Goal: Information Seeking & Learning: Check status

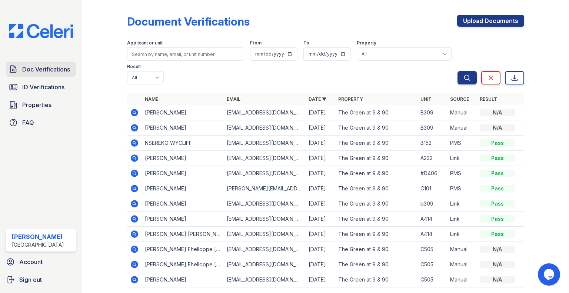
click at [27, 73] on span "Doc Verifications" at bounding box center [46, 69] width 48 height 9
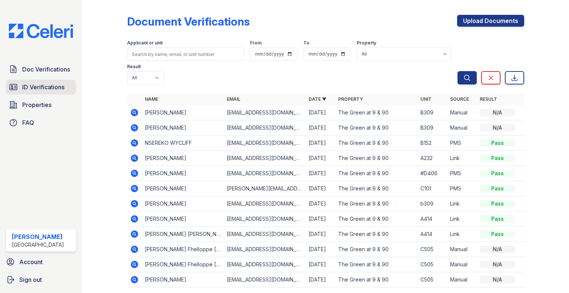
click at [26, 89] on span "ID Verifications" at bounding box center [43, 87] width 42 height 9
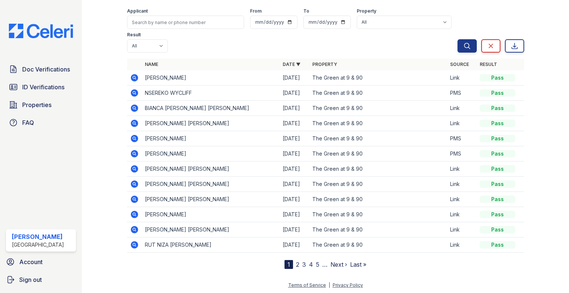
scroll to position [29, 0]
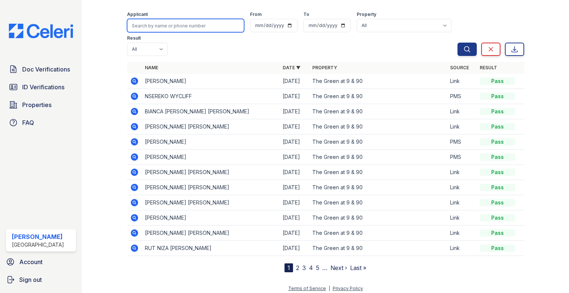
click at [173, 27] on input "search" at bounding box center [185, 25] width 117 height 13
type input "[PERSON_NAME]"
click at [457, 43] on button "Search" at bounding box center [466, 49] width 19 height 13
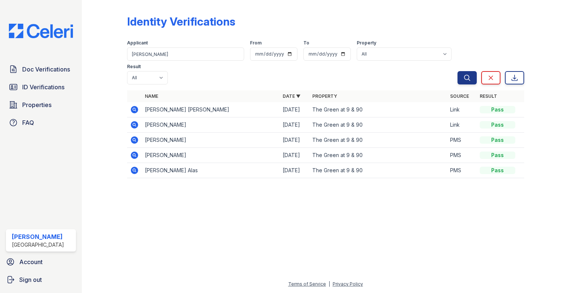
click at [134, 105] on icon at bounding box center [134, 109] width 9 height 9
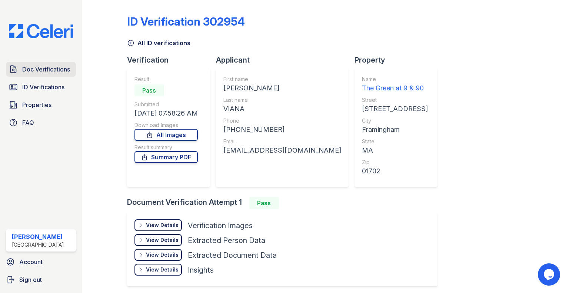
click at [32, 65] on span "Doc Verifications" at bounding box center [46, 69] width 48 height 9
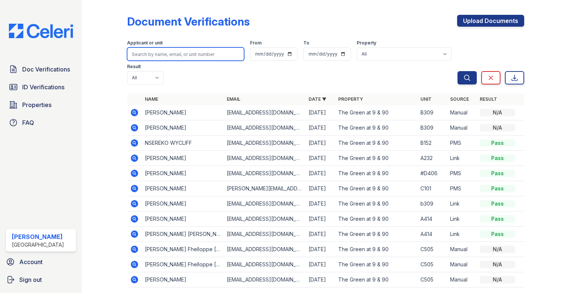
click at [197, 54] on input "search" at bounding box center [185, 53] width 117 height 13
type input "joao"
click at [457, 71] on button "Search" at bounding box center [466, 77] width 19 height 13
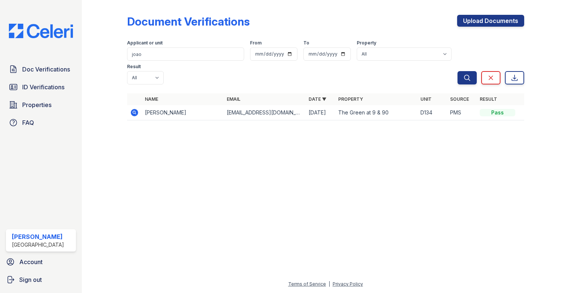
click at [140, 105] on td at bounding box center [134, 112] width 15 height 15
click at [133, 109] on icon at bounding box center [134, 112] width 7 height 7
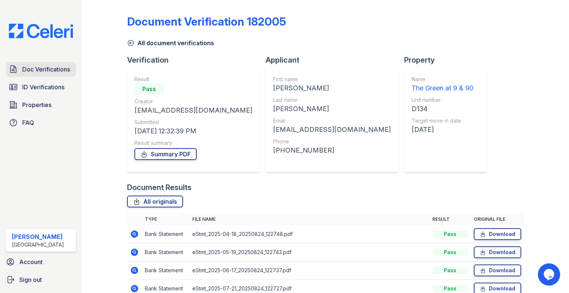
click at [37, 72] on span "Doc Verifications" at bounding box center [46, 69] width 48 height 9
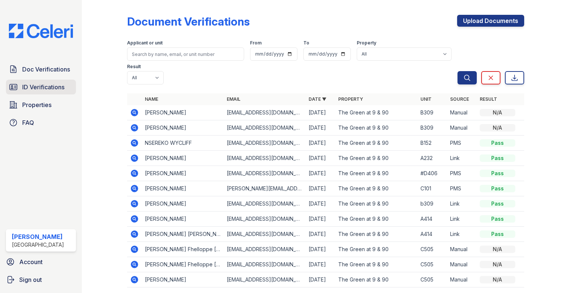
click at [31, 89] on span "ID Verifications" at bounding box center [43, 87] width 42 height 9
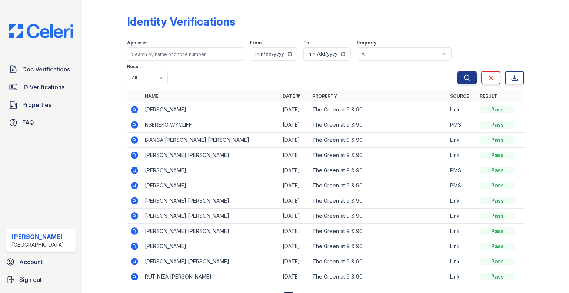
click at [135, 156] on icon at bounding box center [134, 155] width 9 height 9
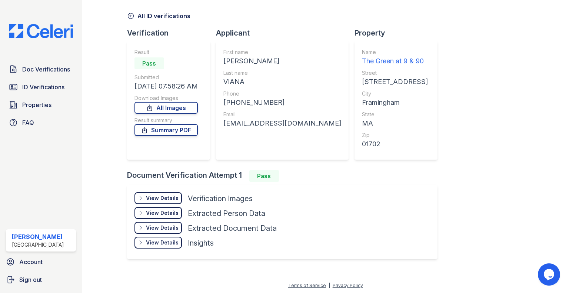
scroll to position [3, 0]
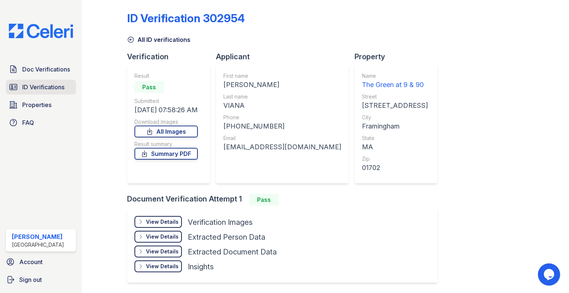
click at [37, 90] on span "ID Verifications" at bounding box center [43, 87] width 42 height 9
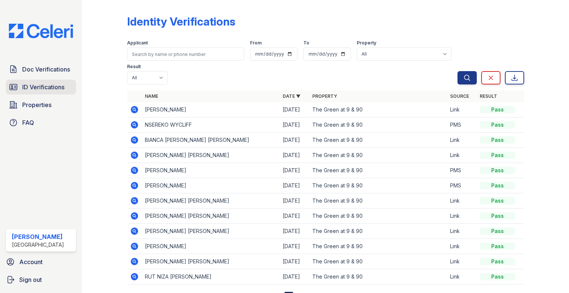
click at [43, 89] on span "ID Verifications" at bounding box center [43, 87] width 42 height 9
click at [132, 156] on icon at bounding box center [134, 154] width 7 height 7
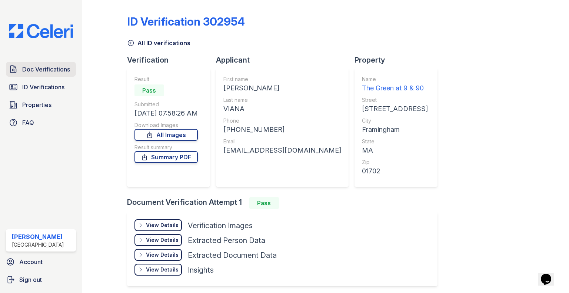
drag, startPoint x: 74, startPoint y: 47, endPoint x: 60, endPoint y: 66, distance: 23.6
click at [74, 47] on div "Doc Verifications ID Verifications Properties FAQ [PERSON_NAME] [GEOGRAPHIC_DAT…" at bounding box center [41, 146] width 82 height 293
click at [59, 67] on span "Doc Verifications" at bounding box center [46, 69] width 48 height 9
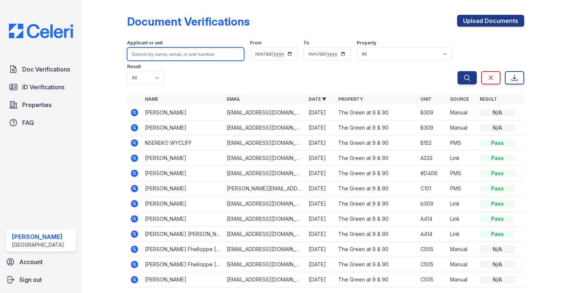
click at [140, 53] on input "search" at bounding box center [185, 53] width 117 height 13
type input "yan"
click at [457, 71] on button "Search" at bounding box center [466, 77] width 19 height 13
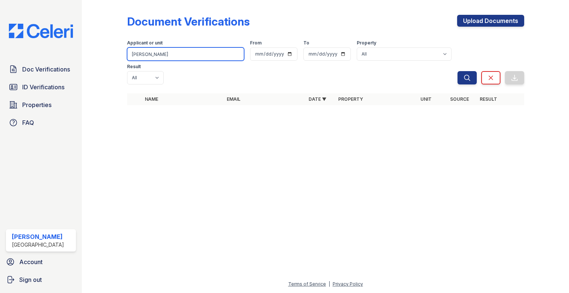
click at [147, 49] on input "yan" at bounding box center [185, 53] width 117 height 13
type input "Yan"
click at [457, 71] on button "Search" at bounding box center [466, 77] width 19 height 13
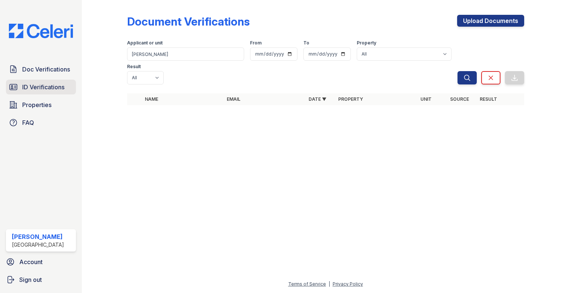
click at [46, 81] on link "ID Verifications" at bounding box center [41, 87] width 70 height 15
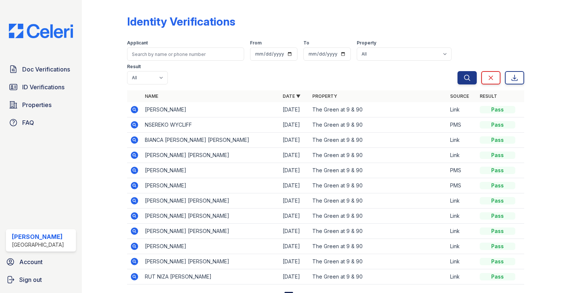
click at [46, 81] on link "ID Verifications" at bounding box center [41, 87] width 70 height 15
click at [137, 157] on icon at bounding box center [134, 155] width 9 height 9
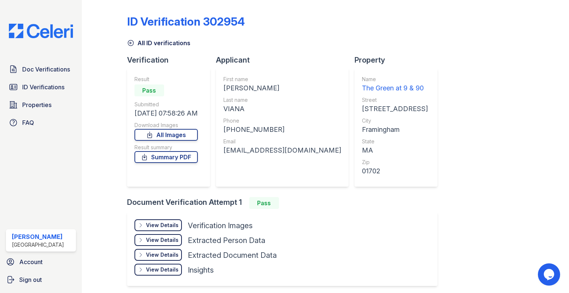
scroll to position [27, 0]
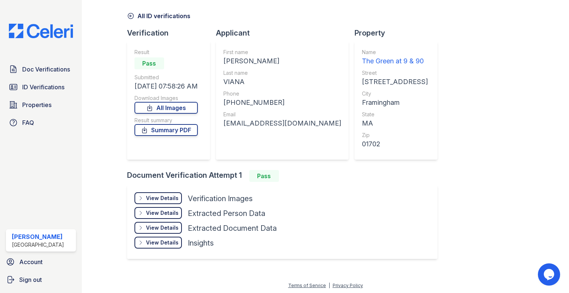
click at [149, 209] on div "View Details" at bounding box center [162, 212] width 33 height 7
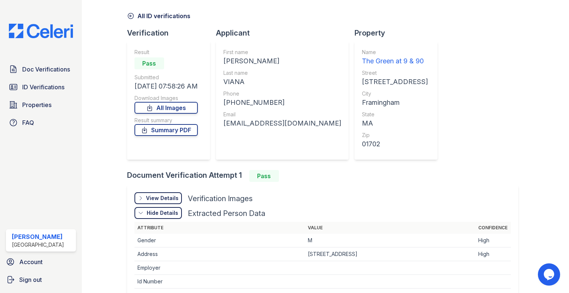
click at [149, 200] on div "View Details" at bounding box center [162, 197] width 33 height 7
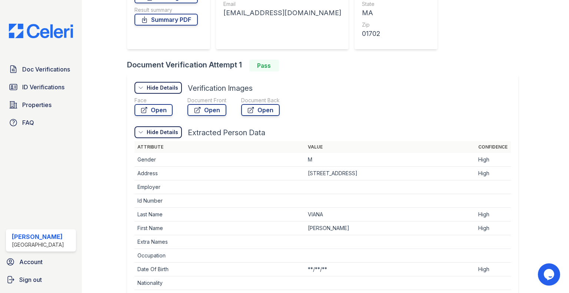
scroll to position [240, 0]
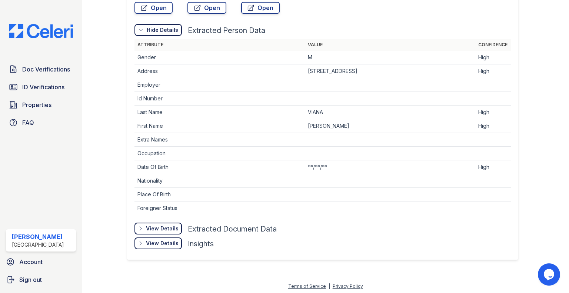
click at [157, 229] on div "View Details" at bounding box center [162, 228] width 33 height 7
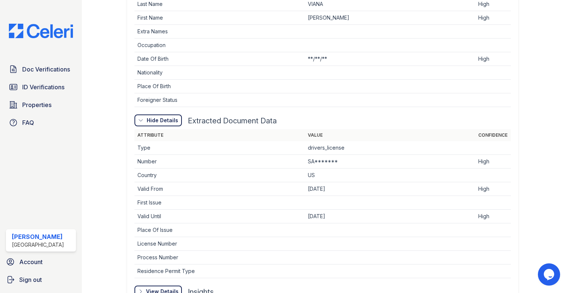
scroll to position [395, 0]
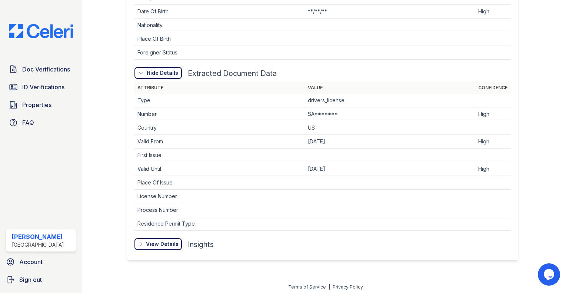
click at [149, 241] on div "View Details" at bounding box center [162, 243] width 33 height 7
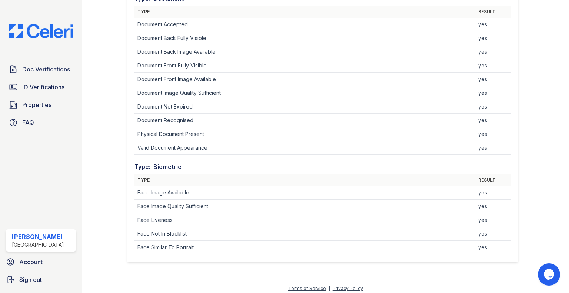
scroll to position [0, 0]
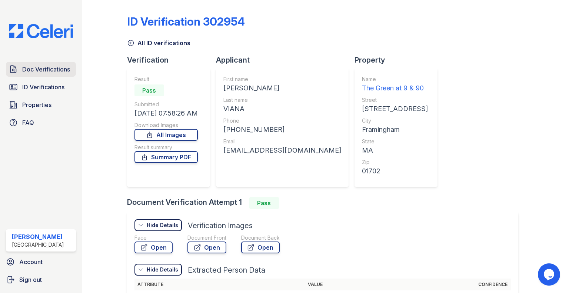
click at [36, 62] on link "Doc Verifications" at bounding box center [41, 69] width 70 height 15
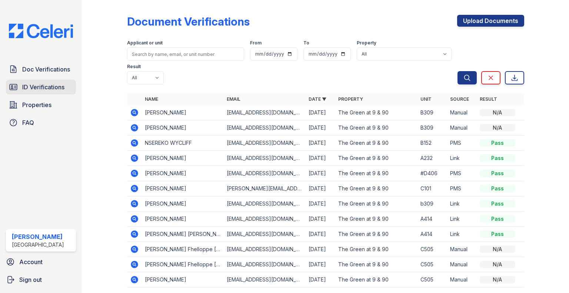
click at [60, 85] on span "ID Verifications" at bounding box center [43, 87] width 42 height 9
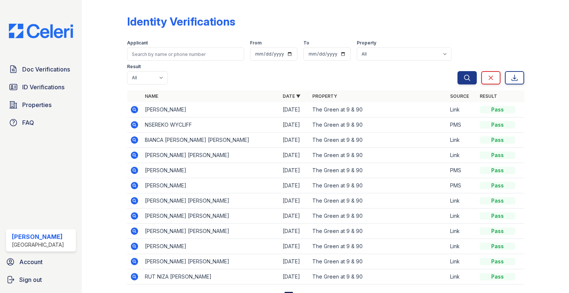
scroll to position [32, 0]
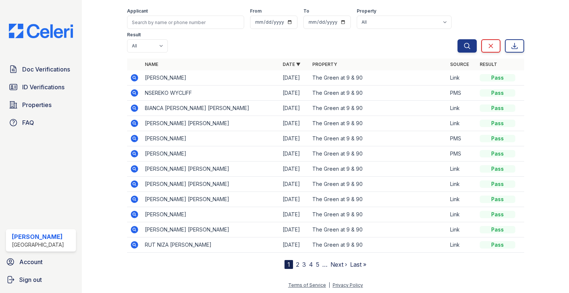
click at [132, 124] on icon at bounding box center [134, 123] width 7 height 7
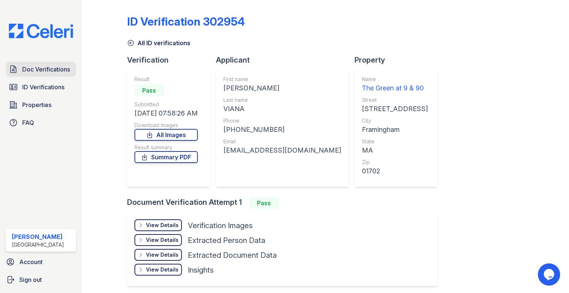
click at [22, 68] on span "Doc Verifications" at bounding box center [46, 69] width 48 height 9
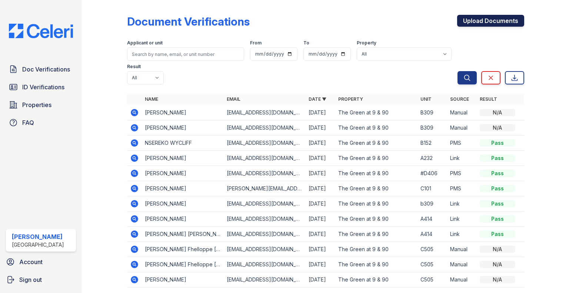
click at [474, 16] on link "Upload Documents" at bounding box center [490, 21] width 67 height 12
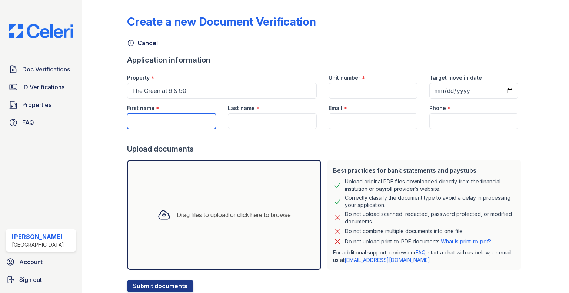
click at [143, 124] on input "First name" at bounding box center [171, 121] width 89 height 16
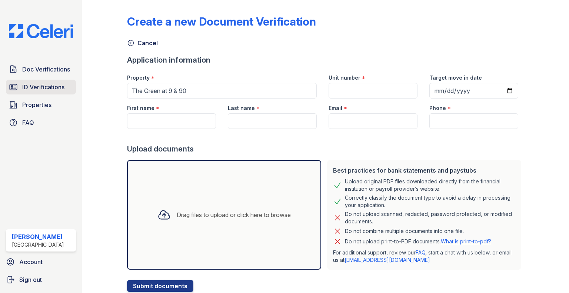
click at [42, 81] on link "ID Verifications" at bounding box center [41, 87] width 70 height 15
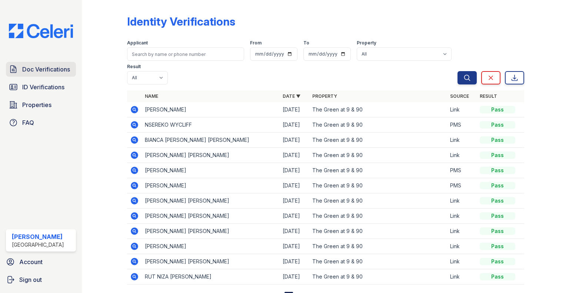
click at [39, 75] on link "Doc Verifications" at bounding box center [41, 69] width 70 height 15
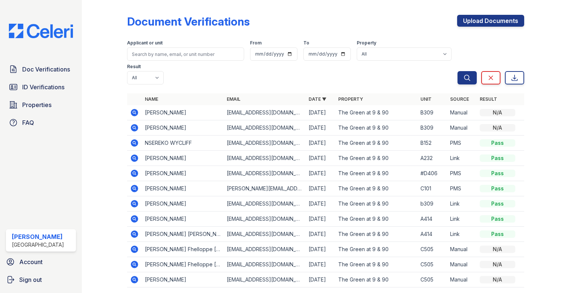
scroll to position [35, 0]
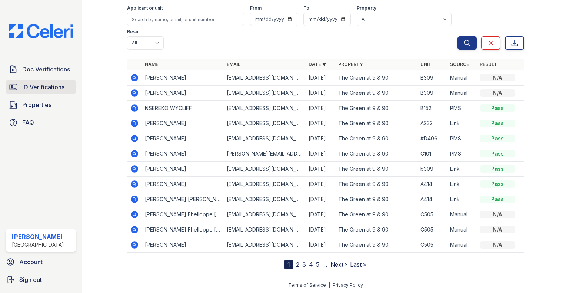
click at [62, 80] on link "ID Verifications" at bounding box center [41, 87] width 70 height 15
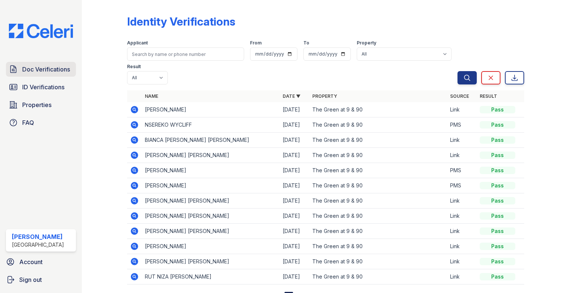
click at [49, 71] on span "Doc Verifications" at bounding box center [46, 69] width 48 height 9
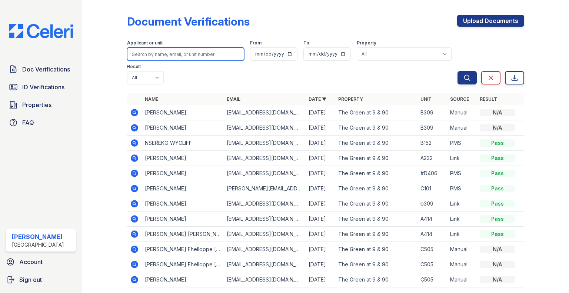
click at [166, 56] on input "search" at bounding box center [185, 53] width 117 height 13
type input "joao"
click at [457, 71] on button "Search" at bounding box center [466, 77] width 19 height 13
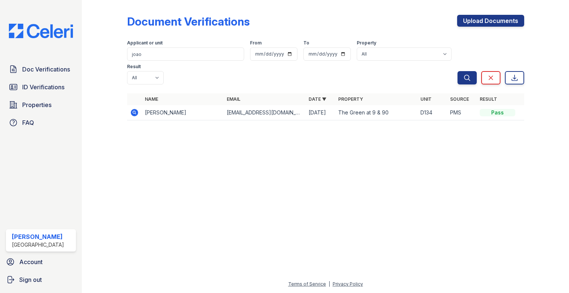
click at [135, 108] on icon at bounding box center [134, 112] width 9 height 9
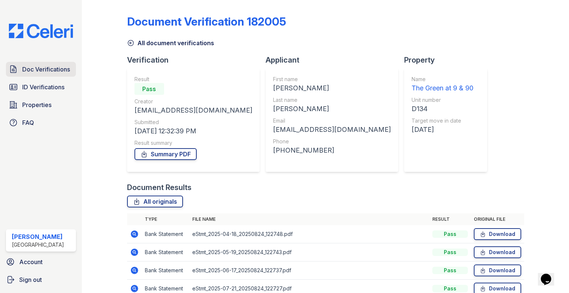
click at [39, 65] on span "Doc Verifications" at bounding box center [46, 69] width 48 height 9
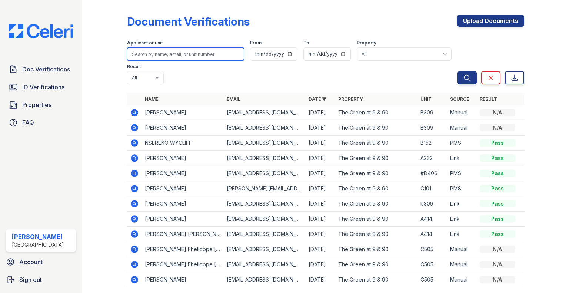
click at [170, 53] on input "search" at bounding box center [185, 53] width 117 height 13
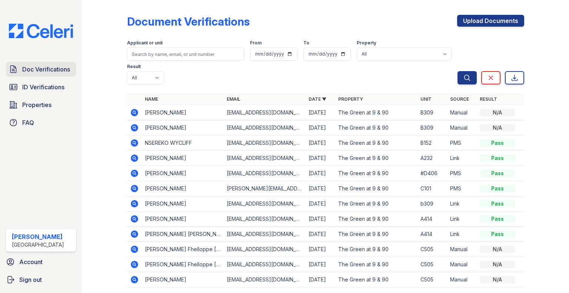
click at [38, 67] on span "Doc Verifications" at bounding box center [46, 69] width 48 height 9
click at [59, 76] on link "Doc Verifications" at bounding box center [41, 69] width 70 height 15
click at [44, 88] on span "ID Verifications" at bounding box center [43, 87] width 42 height 9
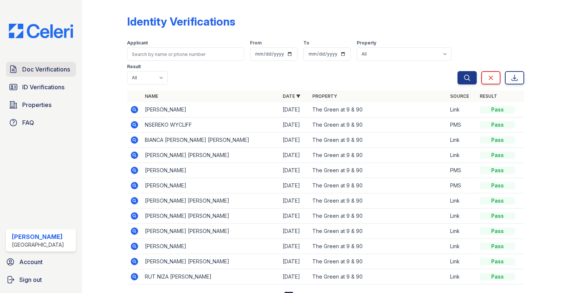
click at [61, 68] on span "Doc Verifications" at bounding box center [46, 69] width 48 height 9
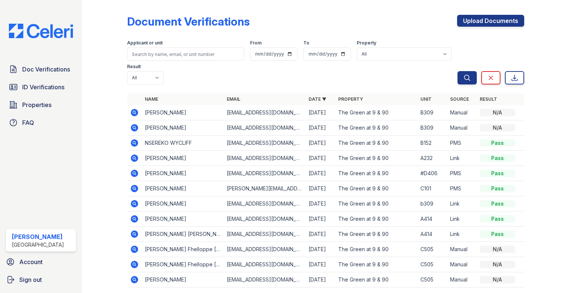
scroll to position [35, 0]
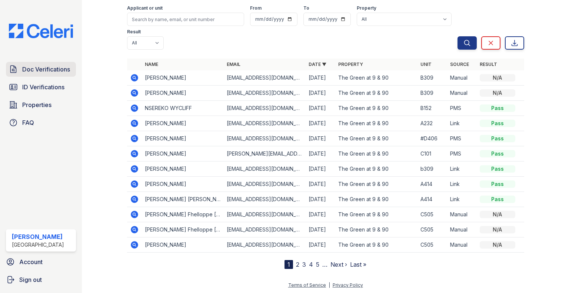
click at [44, 74] on link "Doc Verifications" at bounding box center [41, 69] width 70 height 15
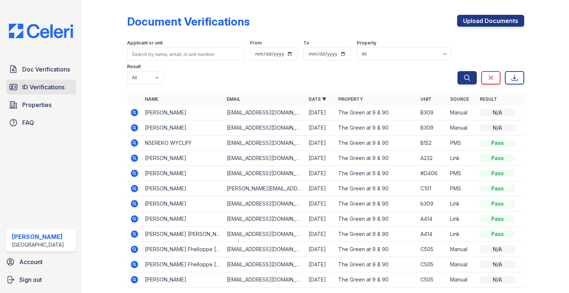
click at [55, 86] on span "ID Verifications" at bounding box center [43, 87] width 42 height 9
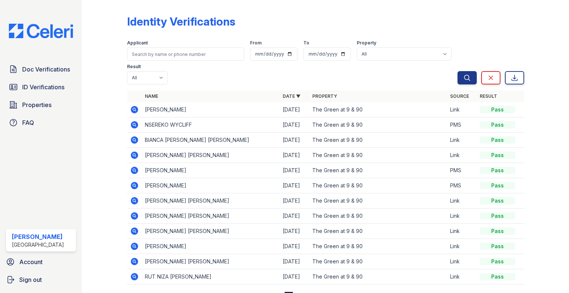
scroll to position [32, 0]
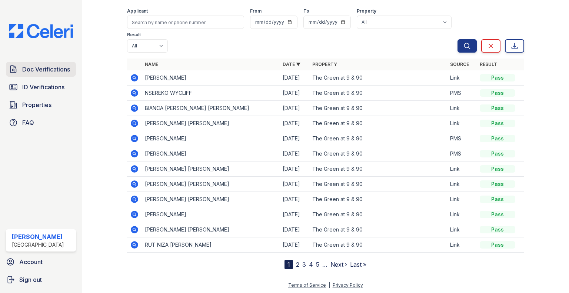
click at [49, 68] on span "Doc Verifications" at bounding box center [46, 69] width 48 height 9
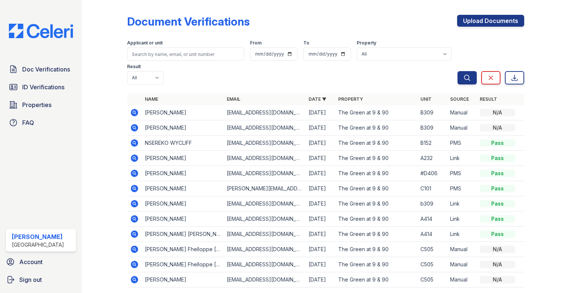
click at [133, 206] on icon at bounding box center [134, 203] width 7 height 7
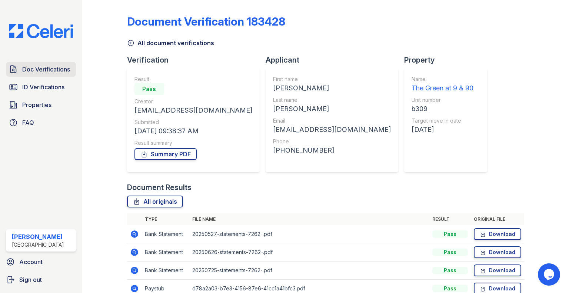
click at [41, 68] on span "Doc Verifications" at bounding box center [46, 69] width 48 height 9
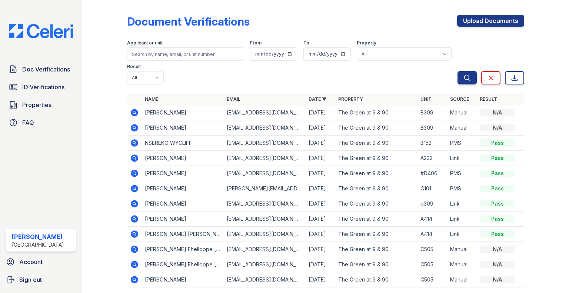
click at [138, 201] on icon at bounding box center [134, 203] width 9 height 9
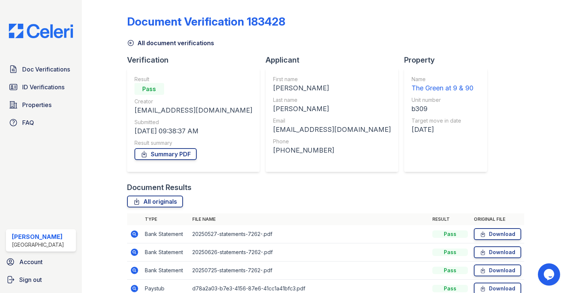
click at [51, 8] on div "Doc Verifications ID Verifications Properties FAQ Roberto Lobo Willow Bridge Ac…" at bounding box center [41, 146] width 82 height 293
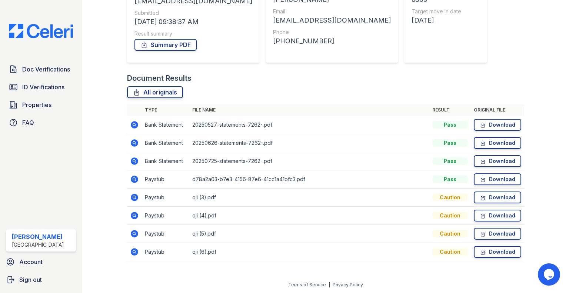
click at [132, 194] on icon at bounding box center [134, 197] width 7 height 7
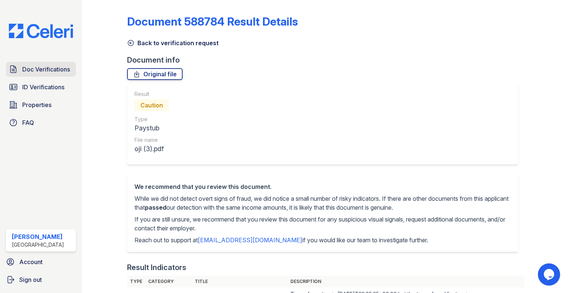
click at [39, 65] on span "Doc Verifications" at bounding box center [46, 69] width 48 height 9
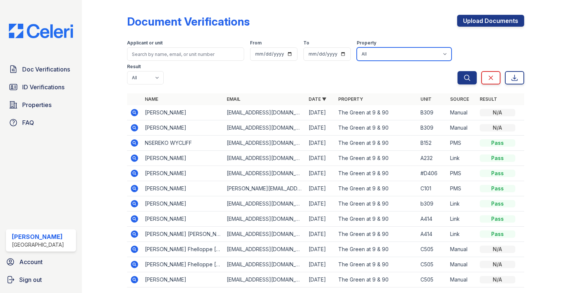
click at [390, 53] on select "All The Green at 9 & 90" at bounding box center [404, 53] width 95 height 13
select select "4753"
click at [357, 47] on select "All The Green at 9 & 90" at bounding box center [404, 53] width 95 height 13
click at [397, 52] on select "All The Green at 9 & 90" at bounding box center [404, 53] width 95 height 13
select select
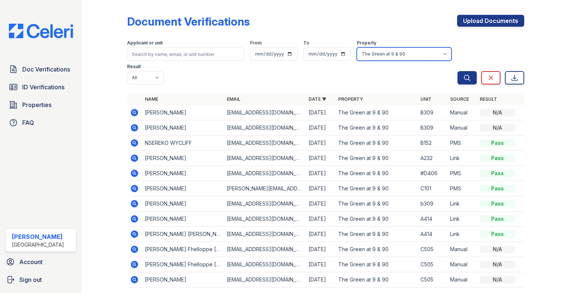
click at [357, 47] on select "All The Green at 9 & 90" at bounding box center [404, 53] width 95 height 13
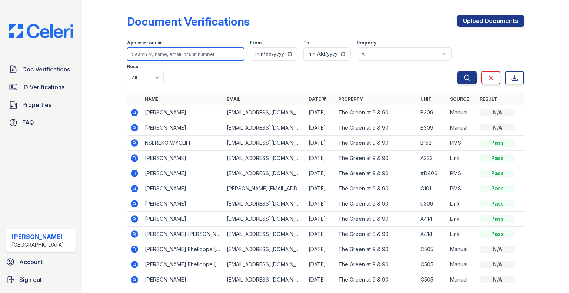
click at [189, 51] on input "search" at bounding box center [185, 53] width 117 height 13
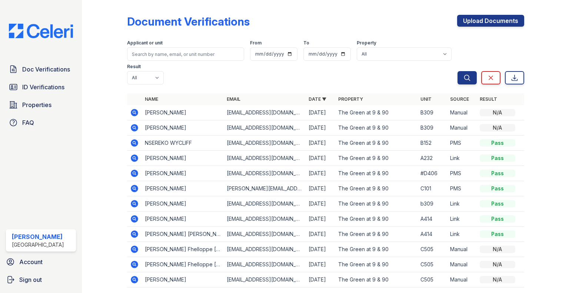
click at [96, 182] on div at bounding box center [110, 153] width 33 height 301
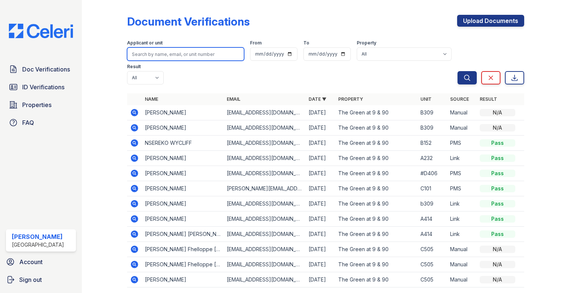
click at [164, 51] on input "search" at bounding box center [185, 53] width 117 height 13
type input "joao"
click at [457, 71] on button "Search" at bounding box center [466, 77] width 19 height 13
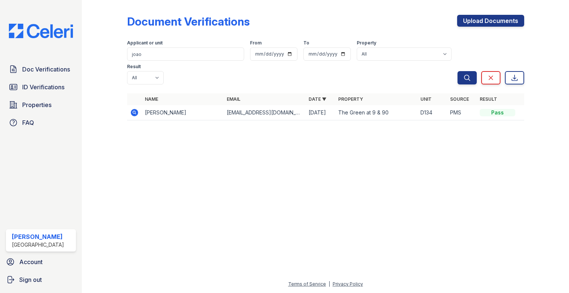
click at [134, 108] on icon at bounding box center [134, 112] width 9 height 9
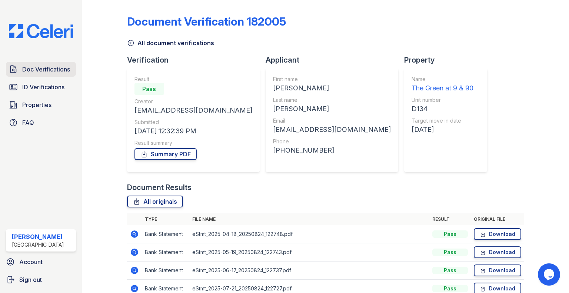
click at [35, 69] on span "Doc Verifications" at bounding box center [46, 69] width 48 height 9
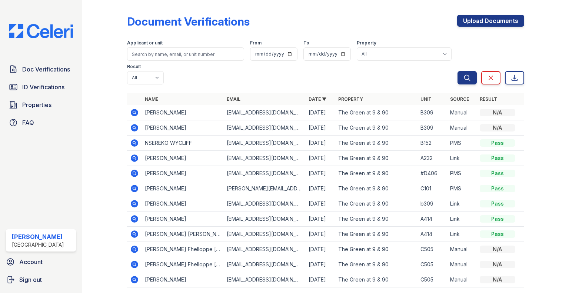
scroll to position [35, 0]
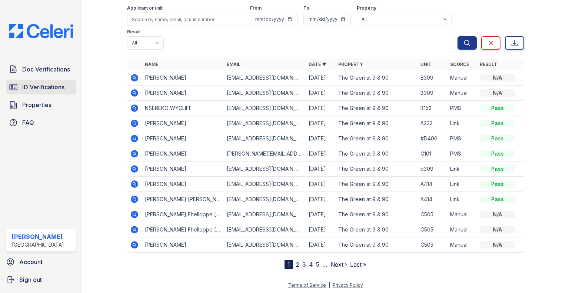
click at [26, 94] on link "ID Verifications" at bounding box center [41, 87] width 70 height 15
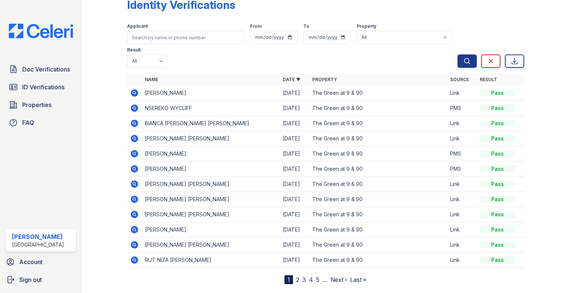
scroll to position [23, 0]
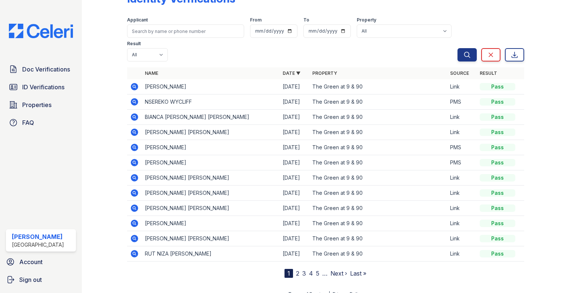
click at [296, 271] on link "2" at bounding box center [297, 273] width 3 height 7
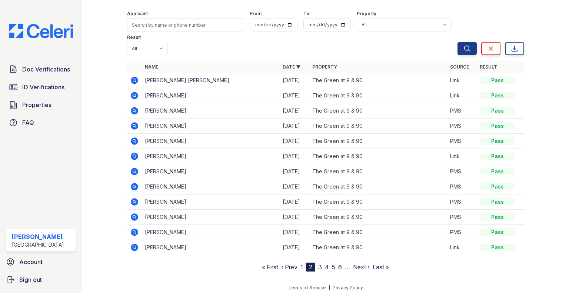
scroll to position [30, 0]
click at [134, 109] on icon at bounding box center [134, 110] width 2 height 2
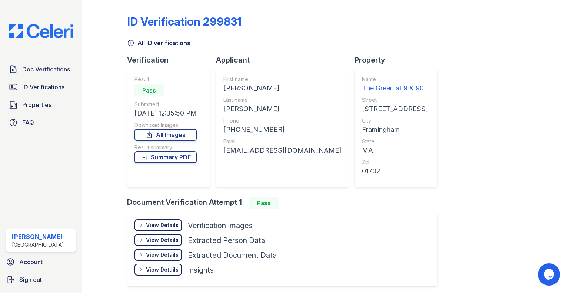
click at [305, 179] on div "First name Joao Last name Rodrigues Phone +17743866806 Email rodriguesjoaopaulo…" at bounding box center [282, 128] width 118 height 104
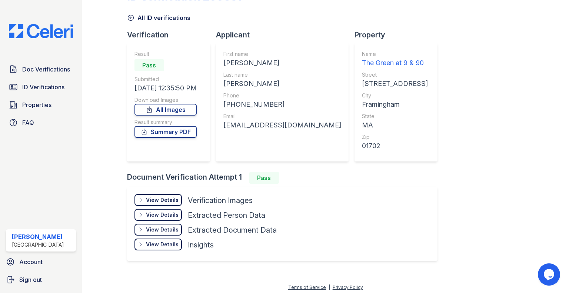
scroll to position [27, 0]
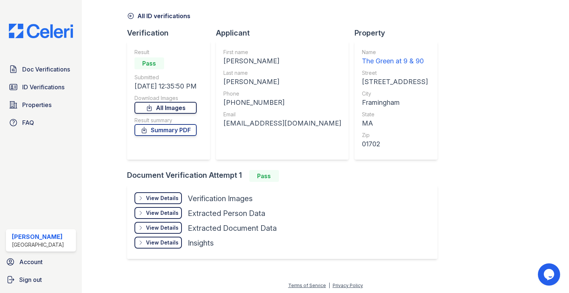
click at [160, 110] on link "All Images" at bounding box center [165, 108] width 62 height 12
click at [156, 197] on div "View Details" at bounding box center [162, 197] width 33 height 7
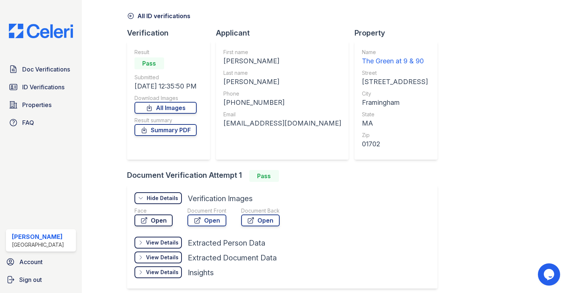
click at [157, 219] on link "Open" at bounding box center [153, 220] width 38 height 12
click at [153, 223] on link "Open" at bounding box center [153, 220] width 38 height 12
click at [160, 259] on div "View Details" at bounding box center [162, 257] width 33 height 7
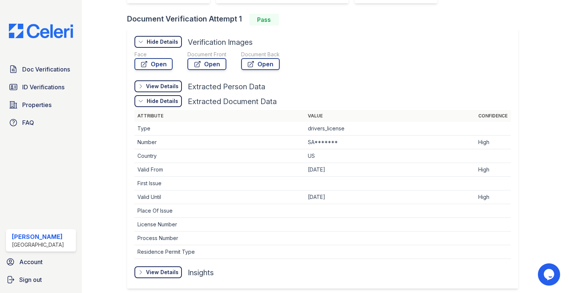
scroll to position [203, 0]
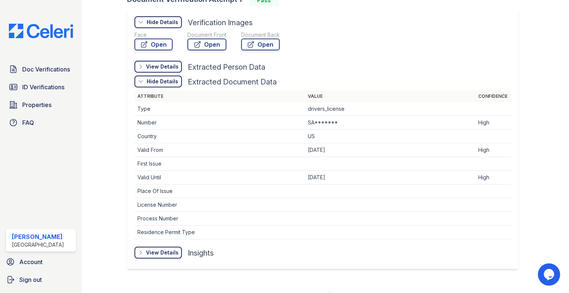
click at [172, 249] on div "View Details" at bounding box center [162, 252] width 33 height 7
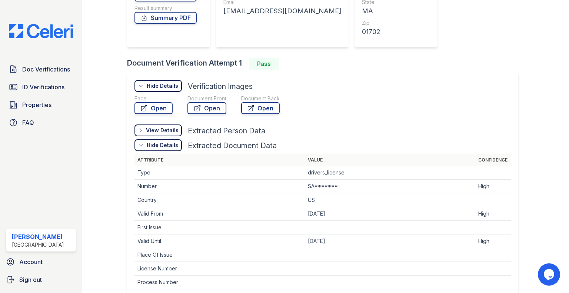
scroll to position [129, 0]
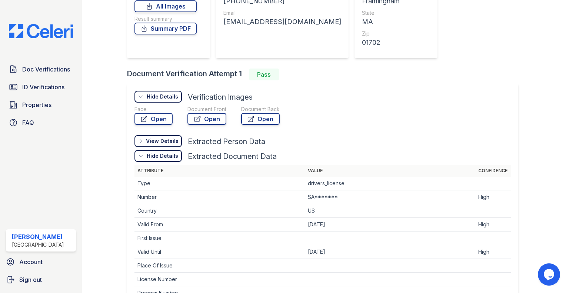
click at [168, 140] on div "View Details" at bounding box center [162, 140] width 33 height 7
click at [0, 0] on div "Hide Details" at bounding box center [0, 0] width 0 height 0
click at [168, 140] on div "View Details" at bounding box center [162, 140] width 33 height 7
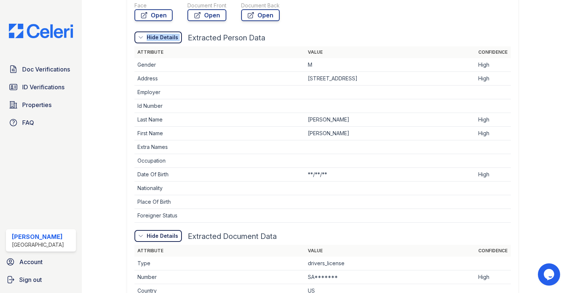
scroll to position [0, 0]
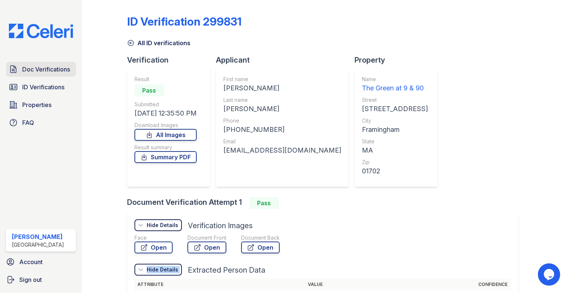
click at [55, 72] on span "Doc Verifications" at bounding box center [46, 69] width 48 height 9
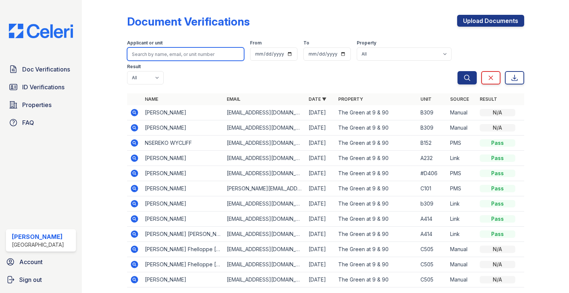
click at [175, 56] on input "search" at bounding box center [185, 53] width 117 height 13
type input "joao"
click at [457, 71] on button "Search" at bounding box center [466, 77] width 19 height 13
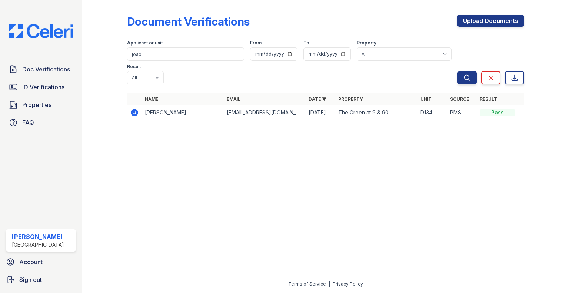
click at [136, 109] on icon at bounding box center [134, 112] width 7 height 7
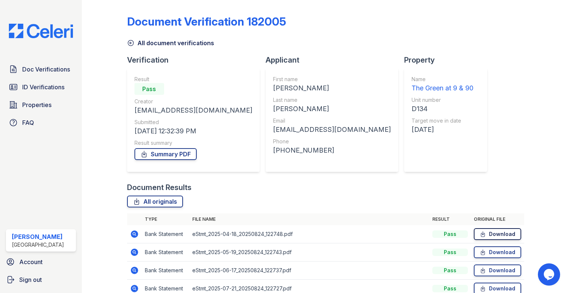
click at [494, 237] on link "Download" at bounding box center [497, 234] width 47 height 12
